Goal: Find specific page/section

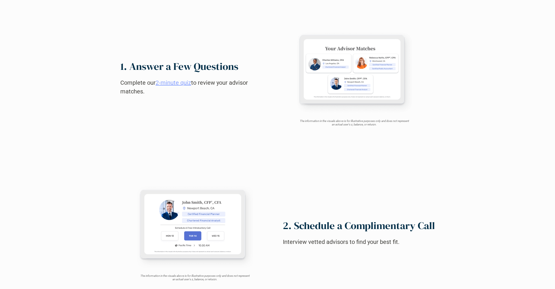
scroll to position [579, 0]
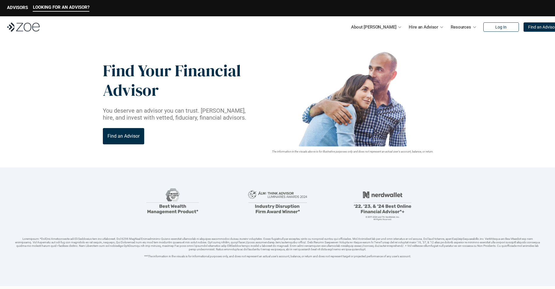
click at [23, 27] on img at bounding box center [23, 26] width 33 height 9
click at [529, 27] on p "Find an Advisor" at bounding box center [542, 27] width 28 height 5
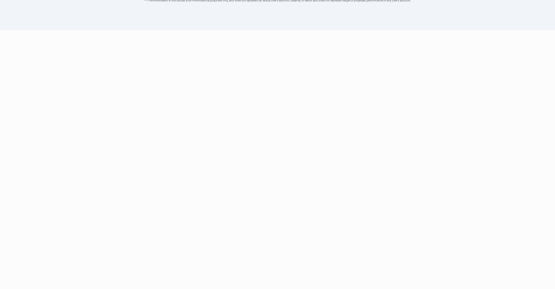
click at [174, 156] on link "2-minute quiz" at bounding box center [174, 159] width 36 height 7
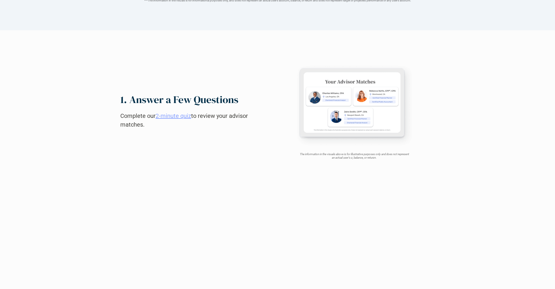
scroll to position [969, 0]
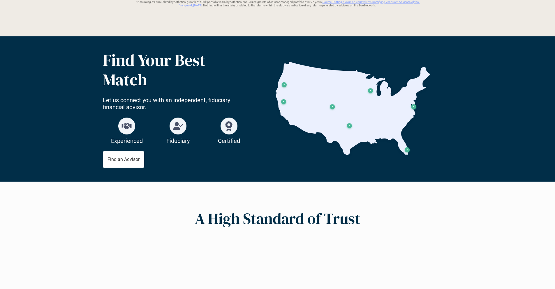
click at [123, 159] on p "Find an Advisor" at bounding box center [124, 160] width 32 height 6
